Goal: Transaction & Acquisition: Obtain resource

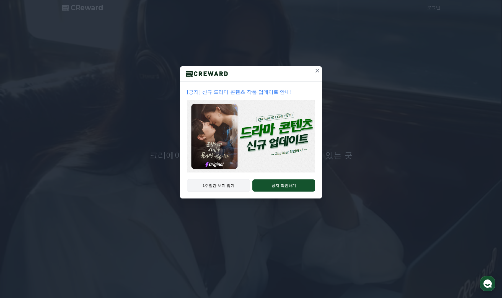
click at [187, 189] on div "1주일간 보지 않기 공지 확인하기" at bounding box center [251, 188] width 142 height 19
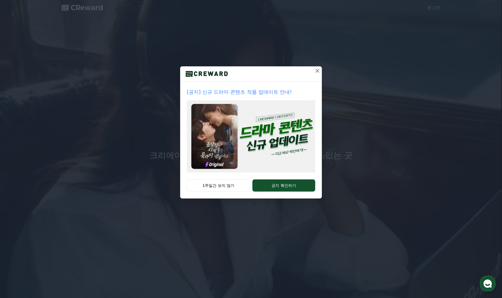
click at [316, 72] on icon at bounding box center [317, 71] width 7 height 7
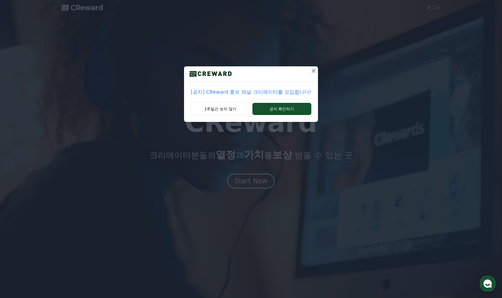
click at [255, 94] on p "[공지] CReward 홍보 채널 크리에이터를 모집합니다!" at bounding box center [251, 92] width 120 height 8
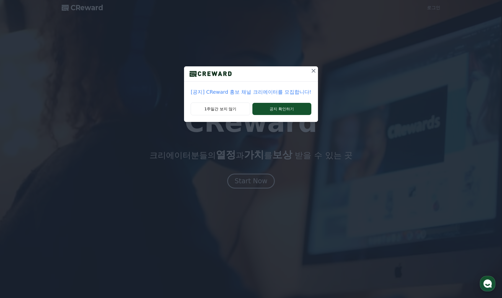
click at [310, 70] on icon at bounding box center [313, 71] width 7 height 7
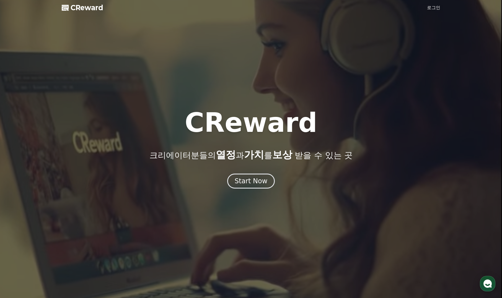
click at [425, 7] on div at bounding box center [251, 149] width 502 height 298
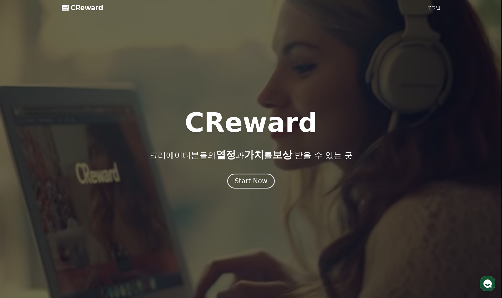
click at [431, 9] on link "로그인" at bounding box center [433, 7] width 13 height 7
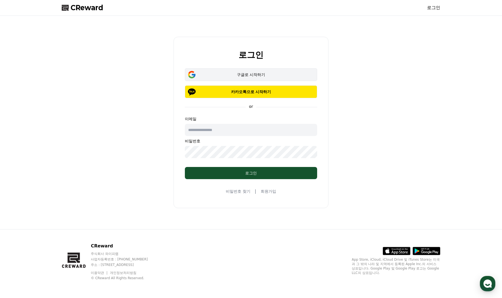
click at [233, 71] on button "구글로 시작하기" at bounding box center [251, 74] width 132 height 13
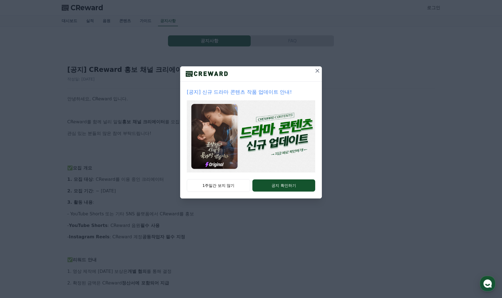
click at [317, 73] on icon at bounding box center [317, 71] width 7 height 7
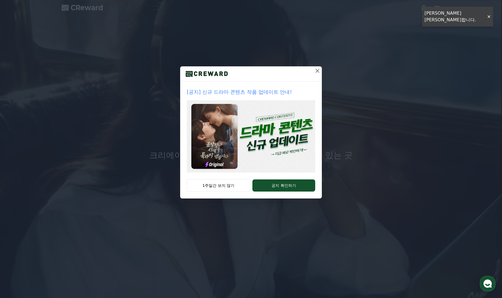
click at [318, 68] on icon at bounding box center [317, 71] width 7 height 7
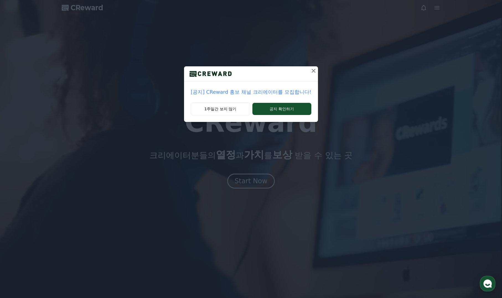
click at [314, 69] on icon at bounding box center [313, 71] width 7 height 7
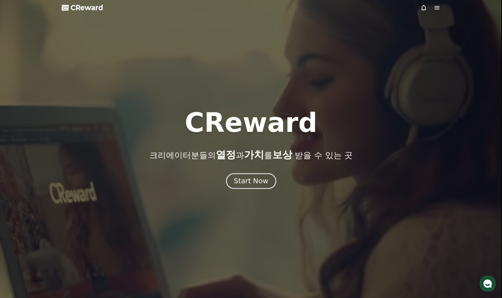
click at [256, 181] on div "Start Now" at bounding box center [251, 181] width 34 height 9
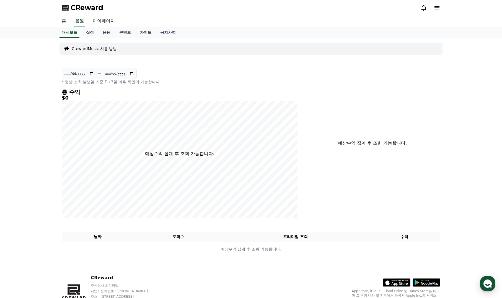
click at [96, 50] on p "CrewardMusic 사용 방법" at bounding box center [94, 49] width 45 height 6
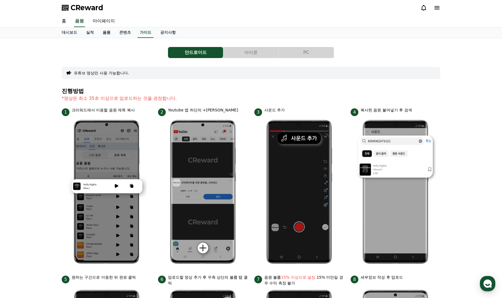
click at [107, 33] on link "음원" at bounding box center [106, 32] width 17 height 11
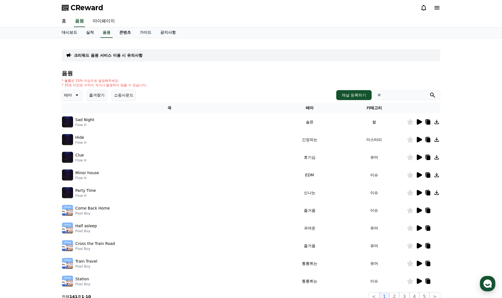
click at [125, 33] on link "콘텐츠" at bounding box center [125, 32] width 20 height 11
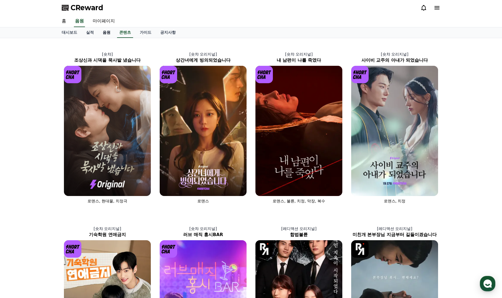
click at [106, 33] on link "음원" at bounding box center [106, 32] width 17 height 11
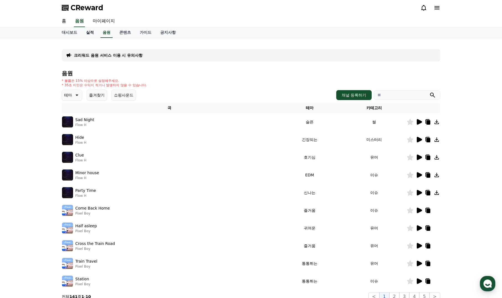
click at [93, 33] on link "실적" at bounding box center [90, 32] width 17 height 11
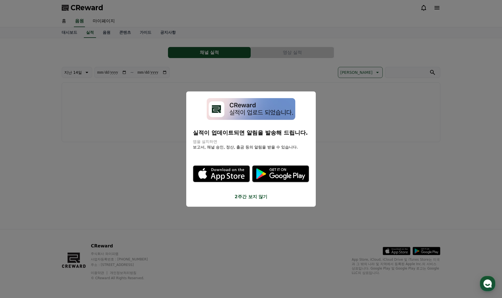
click at [250, 200] on button "2주간 보지 않기" at bounding box center [251, 196] width 116 height 7
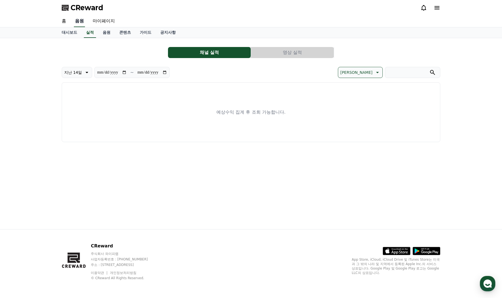
click at [80, 18] on link "음원" at bounding box center [79, 22] width 11 height 12
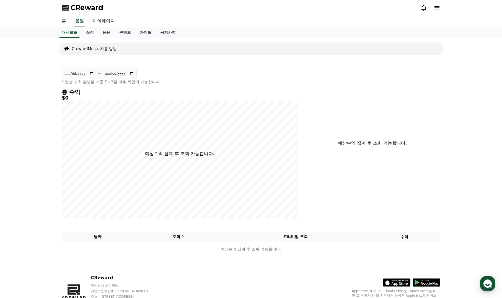
click at [97, 49] on p "CrewardMusic 사용 방법" at bounding box center [94, 49] width 45 height 6
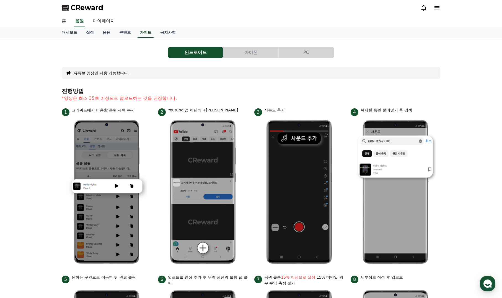
click at [112, 112] on p "크리워드에서 이용할 음원 제목 복사" at bounding box center [103, 110] width 63 height 6
click at [186, 112] on p "Youtube 앱 하단의 +[PERSON_NAME]" at bounding box center [203, 110] width 70 height 6
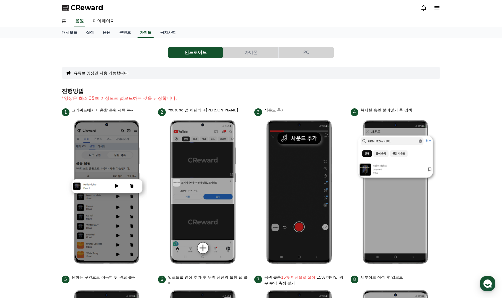
click at [186, 112] on p "Youtube 앱 하단의 +[PERSON_NAME]" at bounding box center [203, 110] width 70 height 6
click at [274, 112] on p "사운드 추가" at bounding box center [274, 110] width 20 height 6
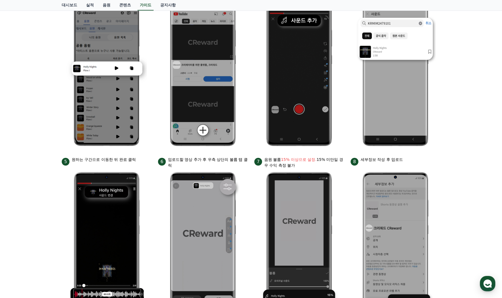
scroll to position [166, 0]
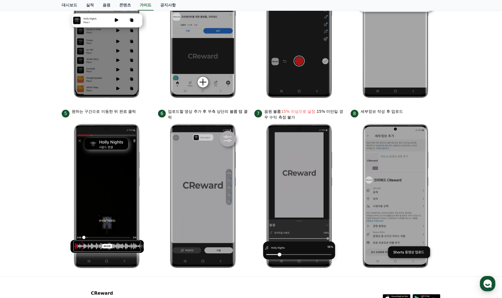
click at [291, 113] on bold "15% 이상으로 설정." at bounding box center [298, 111] width 35 height 4
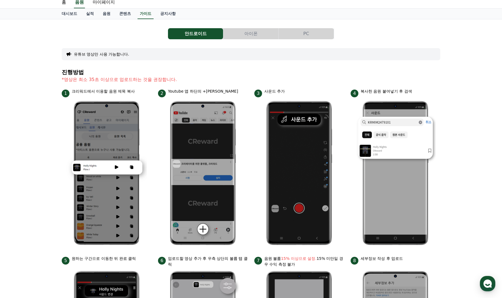
scroll to position [0, 0]
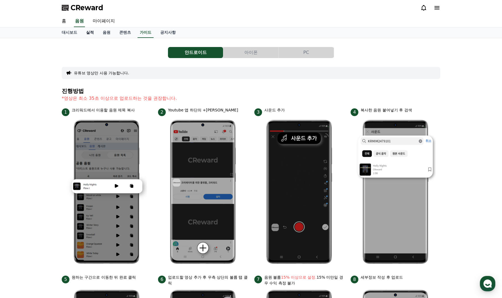
click at [93, 34] on link "실적" at bounding box center [90, 32] width 17 height 11
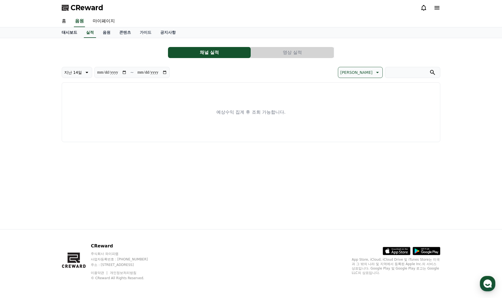
click at [72, 33] on link "대시보드" at bounding box center [69, 32] width 24 height 11
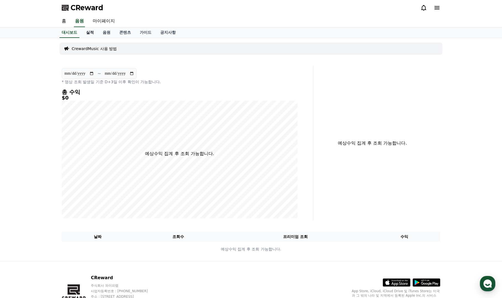
click at [95, 35] on link "실적" at bounding box center [90, 32] width 17 height 11
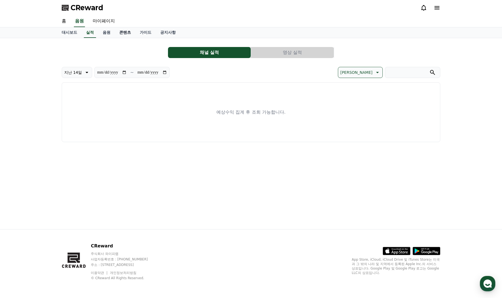
click at [119, 33] on link "콘텐츠" at bounding box center [125, 32] width 20 height 11
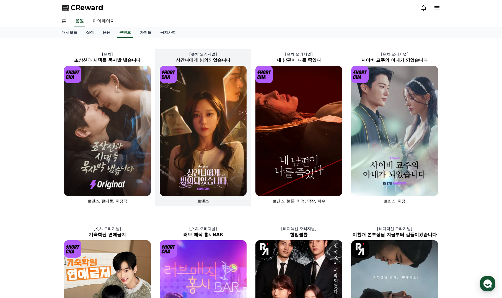
click at [188, 115] on img at bounding box center [203, 131] width 87 height 130
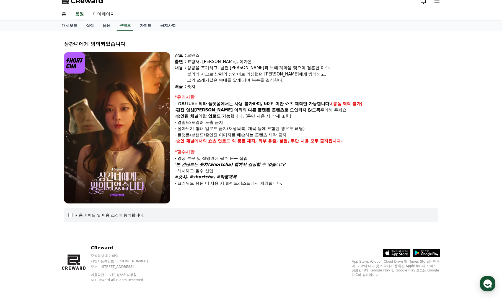
scroll to position [9, 0]
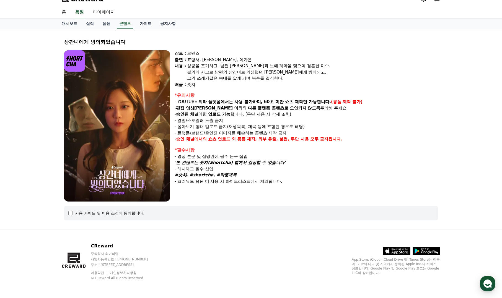
click at [107, 215] on div "사용 가이드 및 이용 조건에 동의합니다." at bounding box center [109, 214] width 69 height 6
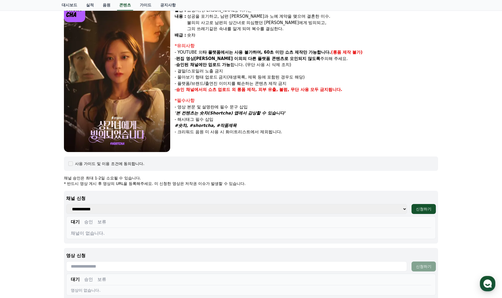
scroll to position [64, 0]
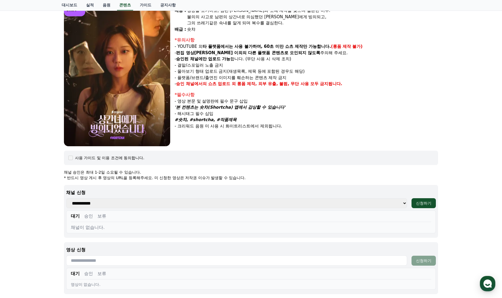
click at [161, 202] on select "**********" at bounding box center [236, 203] width 341 height 10
click at [139, 206] on select "**********" at bounding box center [236, 203] width 341 height 10
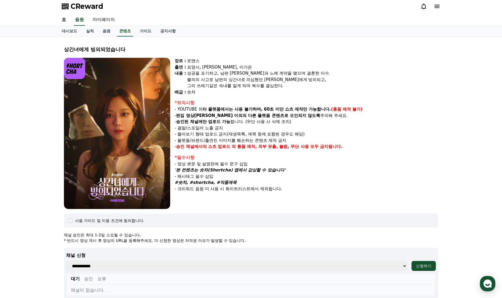
scroll to position [0, 0]
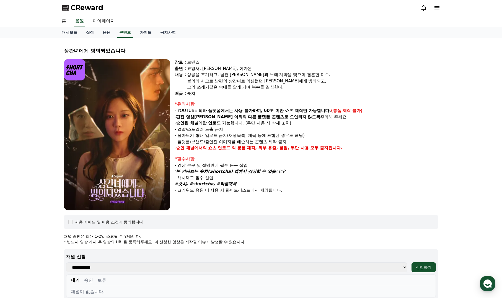
click at [201, 69] on div "표영서, [PERSON_NAME], 이가은" at bounding box center [312, 69] width 251 height 6
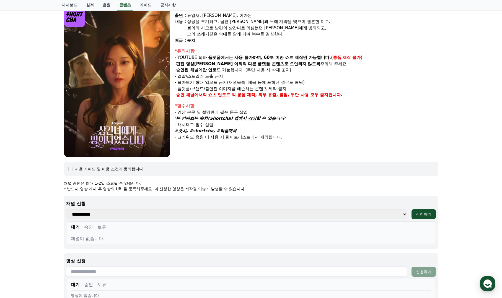
scroll to position [55, 0]
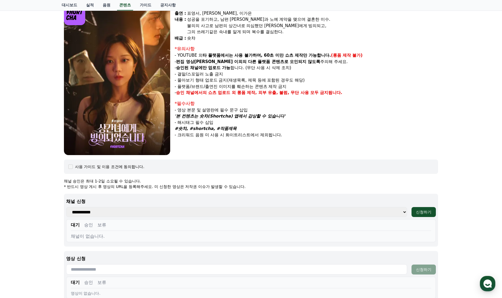
click at [280, 55] on strong "타 플랫폼에서는 사용 불가하며, 60초 미만 쇼츠 제작만 가능합니다." at bounding box center [267, 55] width 128 height 5
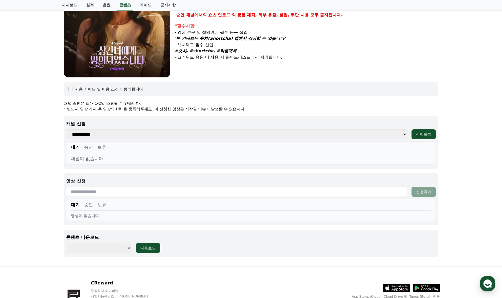
scroll to position [138, 0]
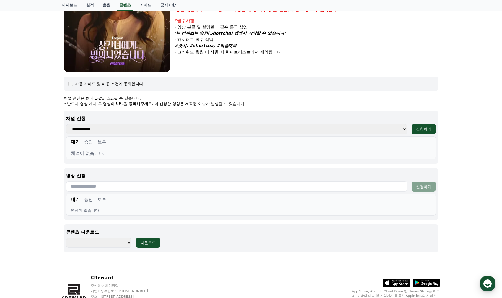
click at [110, 239] on select "**********" at bounding box center [98, 243] width 65 height 10
click at [112, 242] on select "**********" at bounding box center [98, 243] width 65 height 10
select select "**********"
click at [66, 238] on select "**********" at bounding box center [98, 243] width 65 height 10
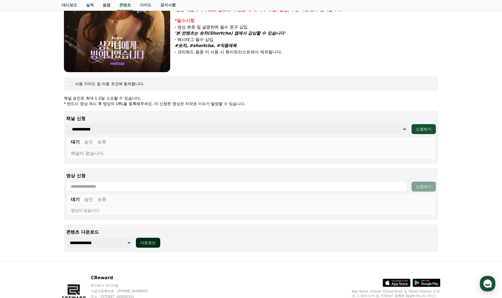
click at [142, 244] on div "다운로드" at bounding box center [148, 243] width 16 height 6
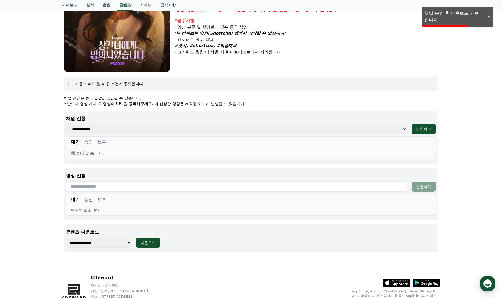
click at [93, 244] on select "**********" at bounding box center [98, 243] width 65 height 10
click at [278, 224] on div "**********" at bounding box center [251, 173] width 374 height 157
click at [97, 129] on select "**********" at bounding box center [236, 129] width 341 height 10
select select
click at [66, 124] on select "**********" at bounding box center [236, 129] width 341 height 10
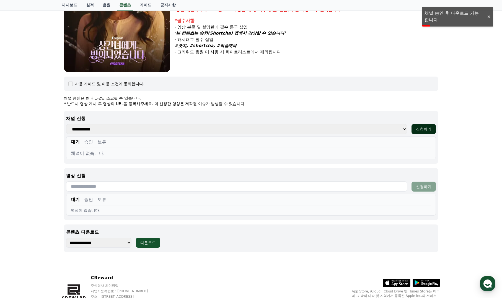
click at [415, 126] on button "신청하기" at bounding box center [424, 129] width 24 height 10
click at [88, 129] on select "**********" at bounding box center [236, 129] width 341 height 10
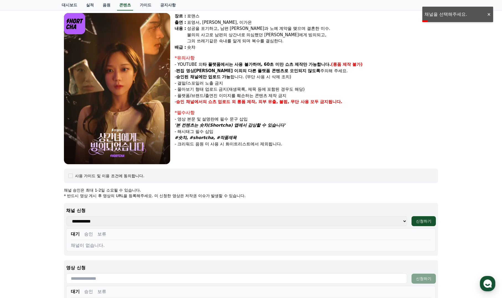
scroll to position [0, 0]
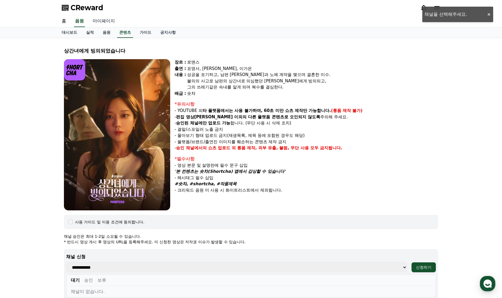
click at [103, 24] on link "마이페이지" at bounding box center [103, 22] width 31 height 12
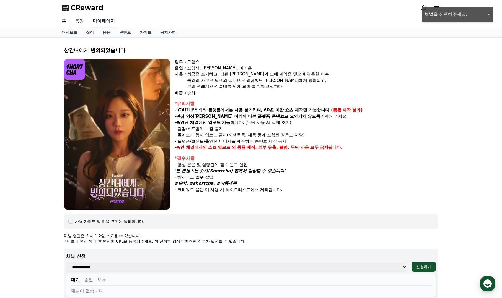
select select "**********"
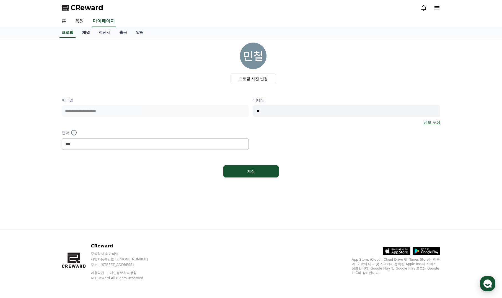
click at [88, 32] on link "채널" at bounding box center [86, 32] width 17 height 11
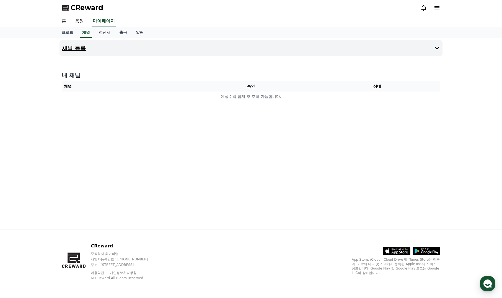
click at [103, 48] on button "채널 등록" at bounding box center [251, 48] width 383 height 16
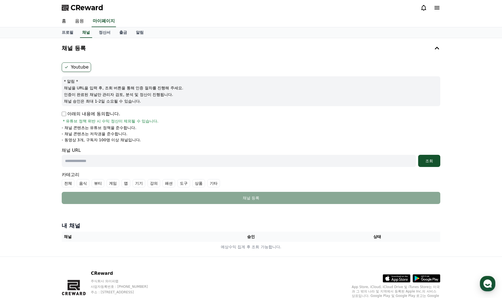
click at [75, 64] on label "Youtube" at bounding box center [76, 67] width 29 height 9
click at [87, 159] on input "text" at bounding box center [239, 161] width 354 height 12
click at [84, 161] on input "text" at bounding box center [239, 161] width 354 height 12
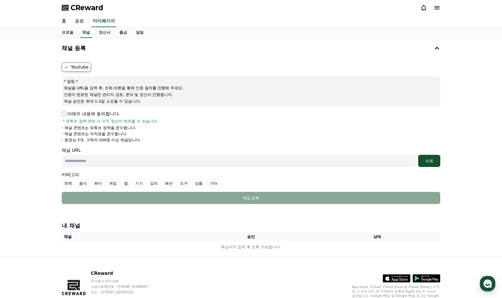
paste input "**********"
type input "**********"
click at [423, 161] on div "조회" at bounding box center [429, 161] width 18 height 6
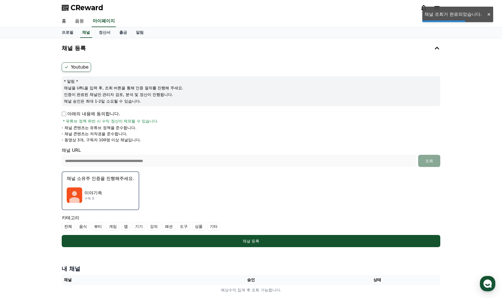
scroll to position [28, 0]
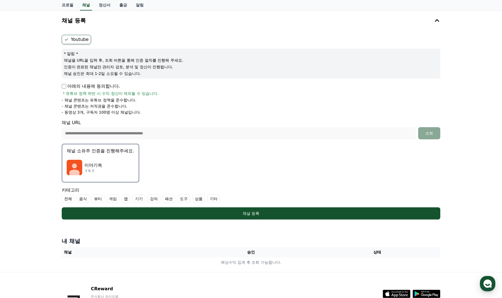
click at [83, 112] on p "- 동영상 3개, 구독자 100명 이상 채널입니다." at bounding box center [101, 113] width 79 height 6
click at [110, 112] on p "- 동영상 3개, 구독자 100명 이상 채널입니다." at bounding box center [101, 113] width 79 height 6
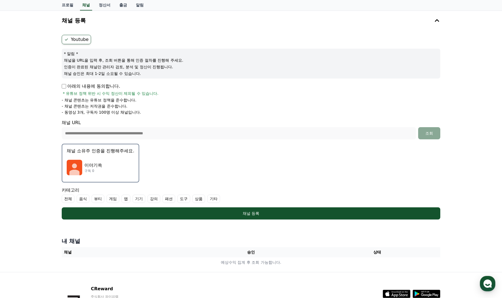
click at [110, 112] on p "- 동영상 3개, 구독자 100명 이상 채널입니다." at bounding box center [101, 113] width 79 height 6
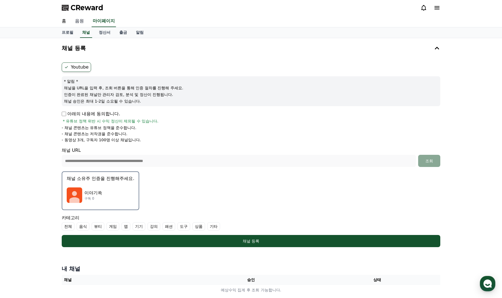
click at [81, 21] on link "음원" at bounding box center [80, 22] width 18 height 12
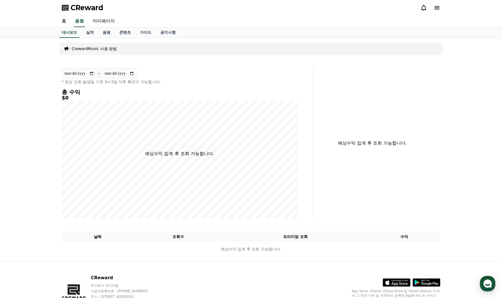
click at [95, 48] on p "CrewardMusic 사용 방법" at bounding box center [94, 49] width 45 height 6
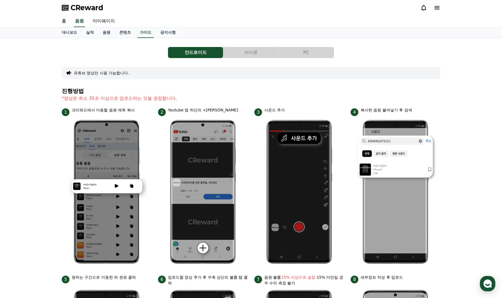
click at [285, 53] on button "PC" at bounding box center [306, 52] width 55 height 11
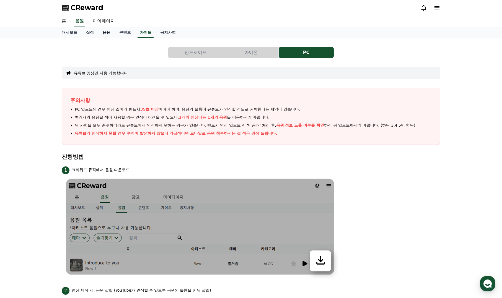
click at [105, 34] on link "음원" at bounding box center [106, 32] width 17 height 11
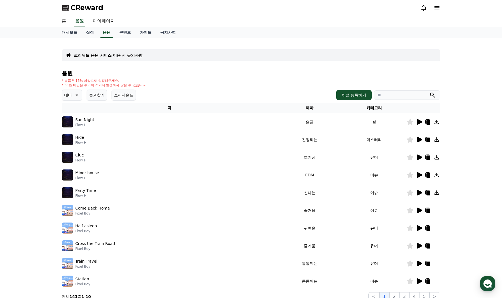
click at [417, 122] on icon at bounding box center [419, 122] width 7 height 7
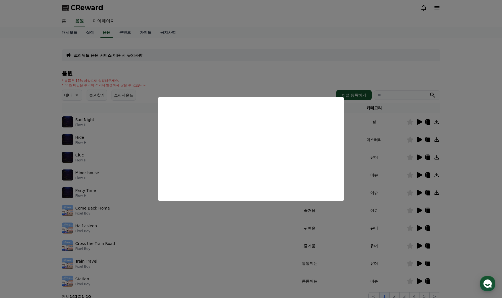
click at [229, 233] on button "close modal" at bounding box center [251, 149] width 502 height 298
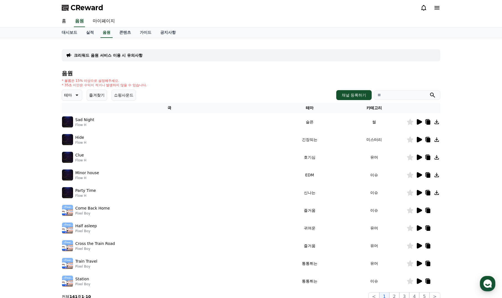
click at [421, 140] on icon at bounding box center [419, 140] width 5 height 6
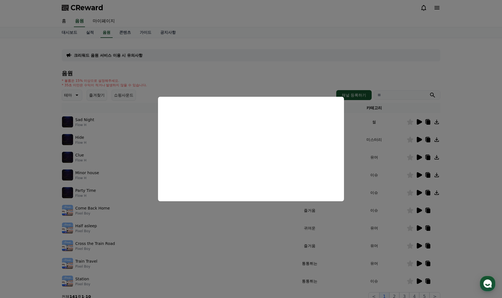
click at [262, 213] on button "close modal" at bounding box center [251, 149] width 502 height 298
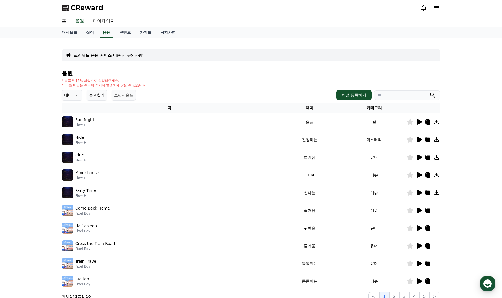
click at [419, 156] on icon at bounding box center [419, 158] width 5 height 6
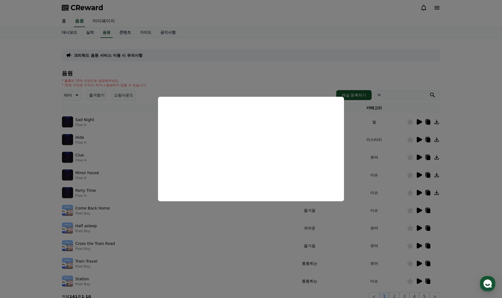
click at [235, 227] on button "close modal" at bounding box center [251, 149] width 502 height 298
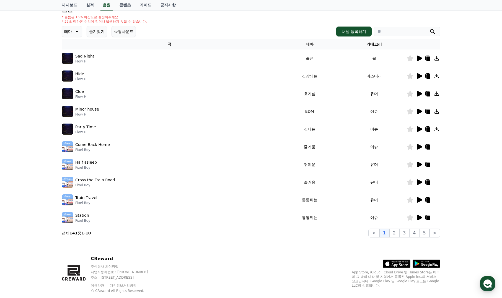
scroll to position [76, 0]
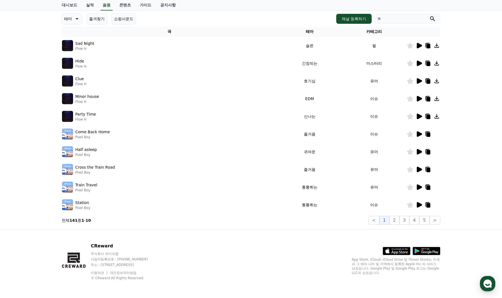
click at [73, 221] on strong "141" at bounding box center [73, 220] width 8 height 4
click at [420, 206] on icon at bounding box center [419, 205] width 5 height 6
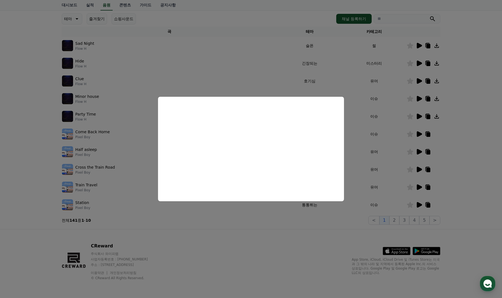
click at [238, 228] on button "close modal" at bounding box center [251, 149] width 502 height 298
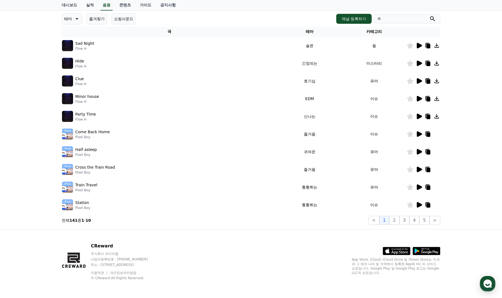
click at [91, 130] on p "Come Back Home" at bounding box center [92, 132] width 35 height 6
click at [399, 217] on button "2" at bounding box center [394, 220] width 10 height 9
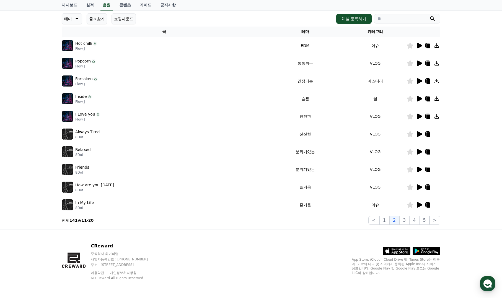
click at [417, 62] on icon at bounding box center [419, 64] width 5 height 6
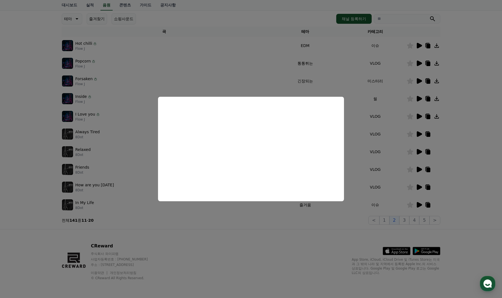
click at [308, 235] on button "close modal" at bounding box center [251, 149] width 502 height 298
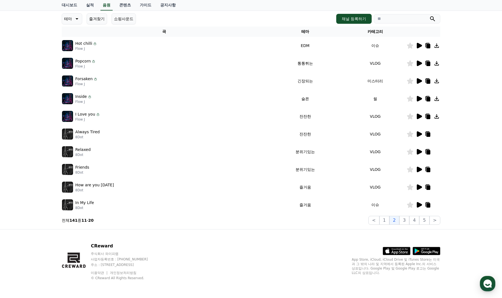
click at [417, 132] on icon at bounding box center [419, 134] width 5 height 6
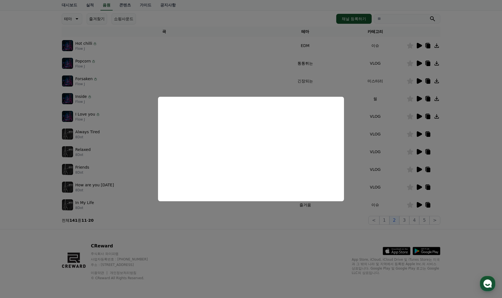
click at [276, 221] on button "close modal" at bounding box center [251, 149] width 502 height 298
